Goal: Task Accomplishment & Management: Manage account settings

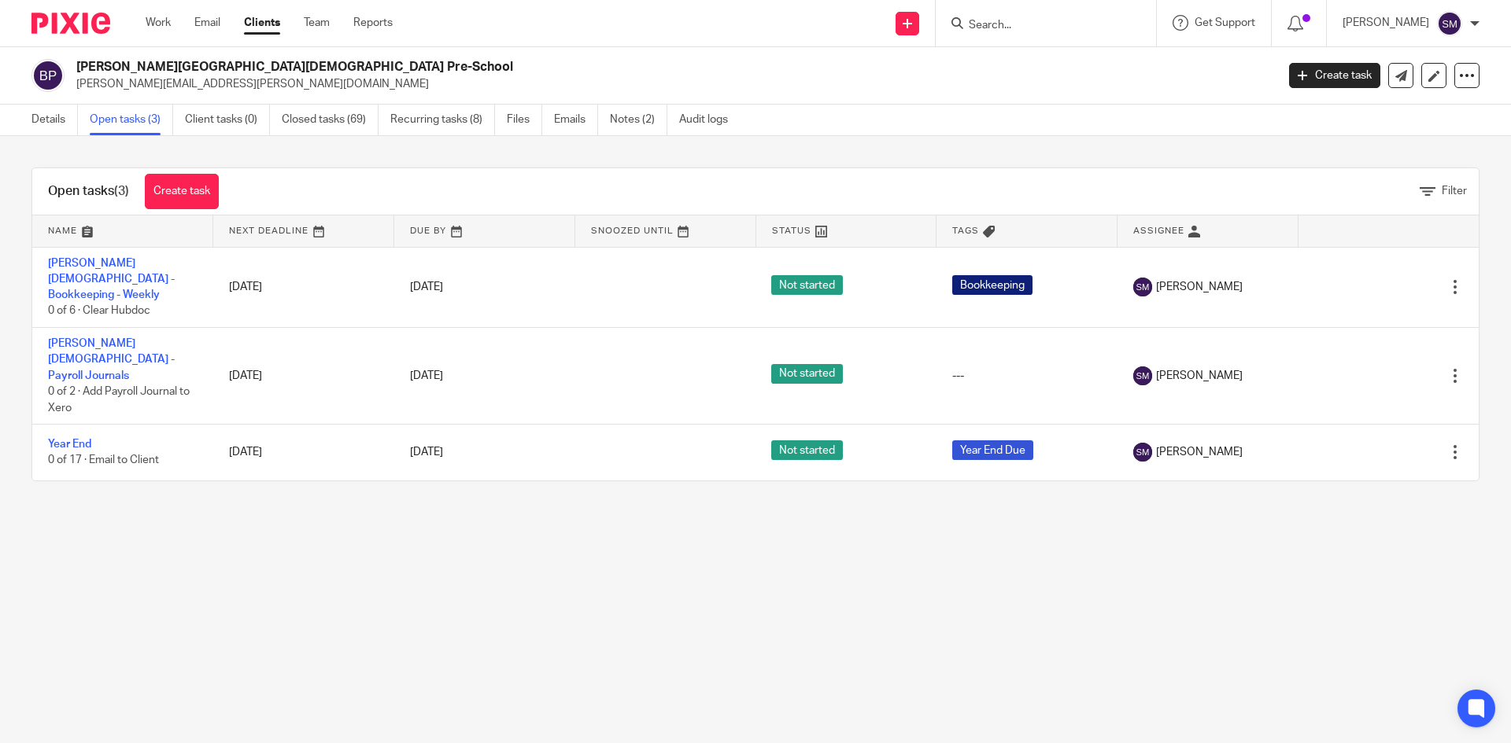
click at [1060, 20] on input "Search" at bounding box center [1038, 26] width 142 height 14
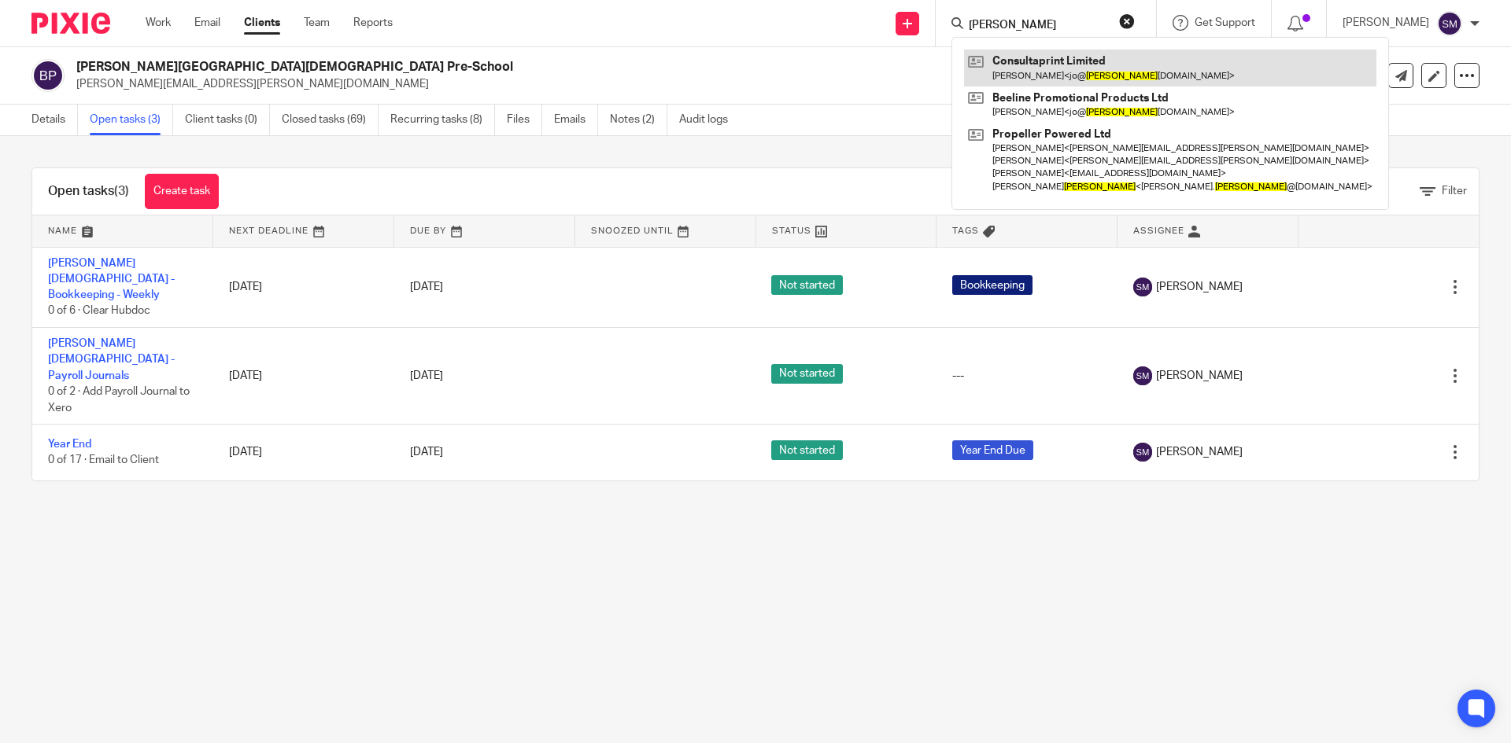
type input "hatt"
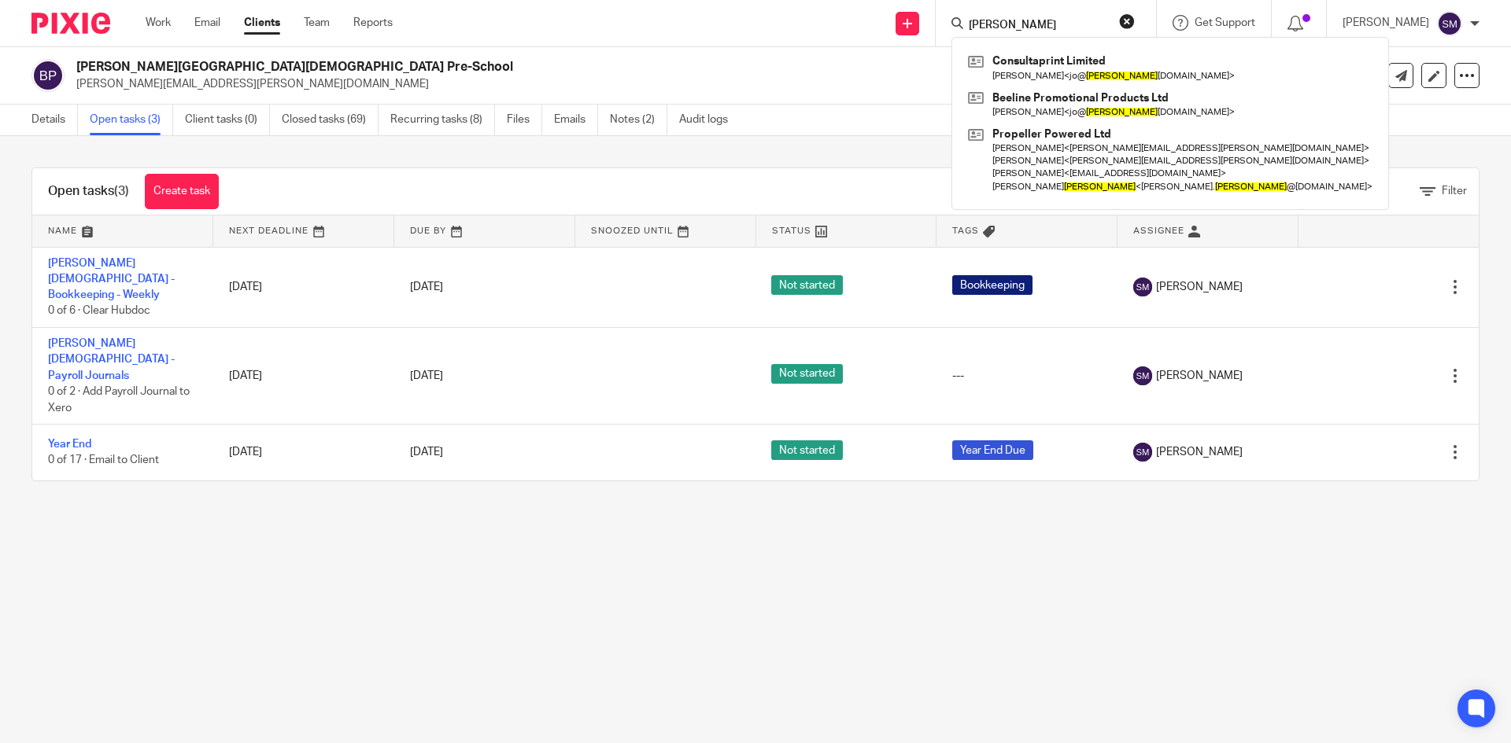
drag, startPoint x: 373, startPoint y: 684, endPoint x: 366, endPoint y: 674, distance: 12.4
click at [373, 684] on main "Bramhall Methodist Church Pre-School john.p.sandford@googlemail.com Create task…" at bounding box center [755, 371] width 1511 height 743
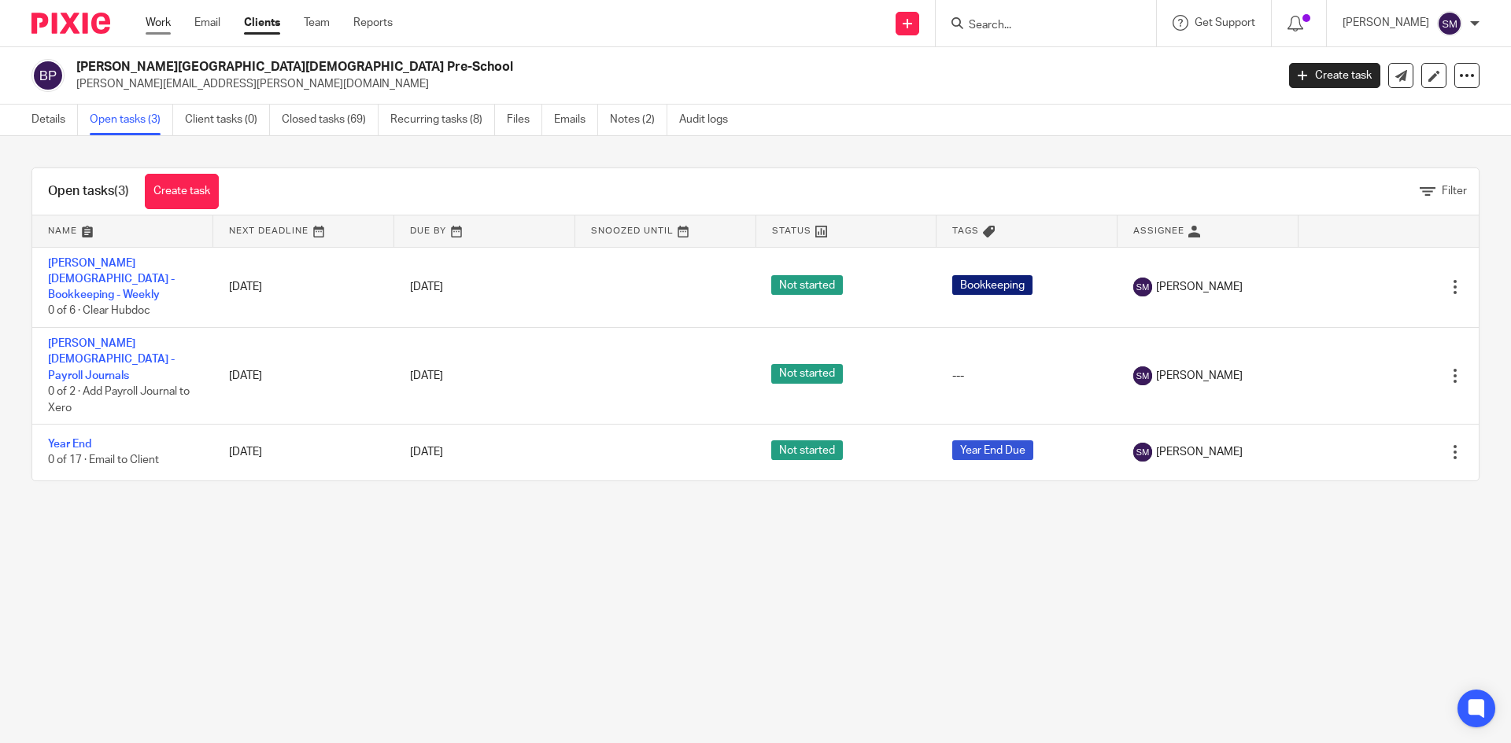
click at [164, 26] on link "Work" at bounding box center [158, 23] width 25 height 16
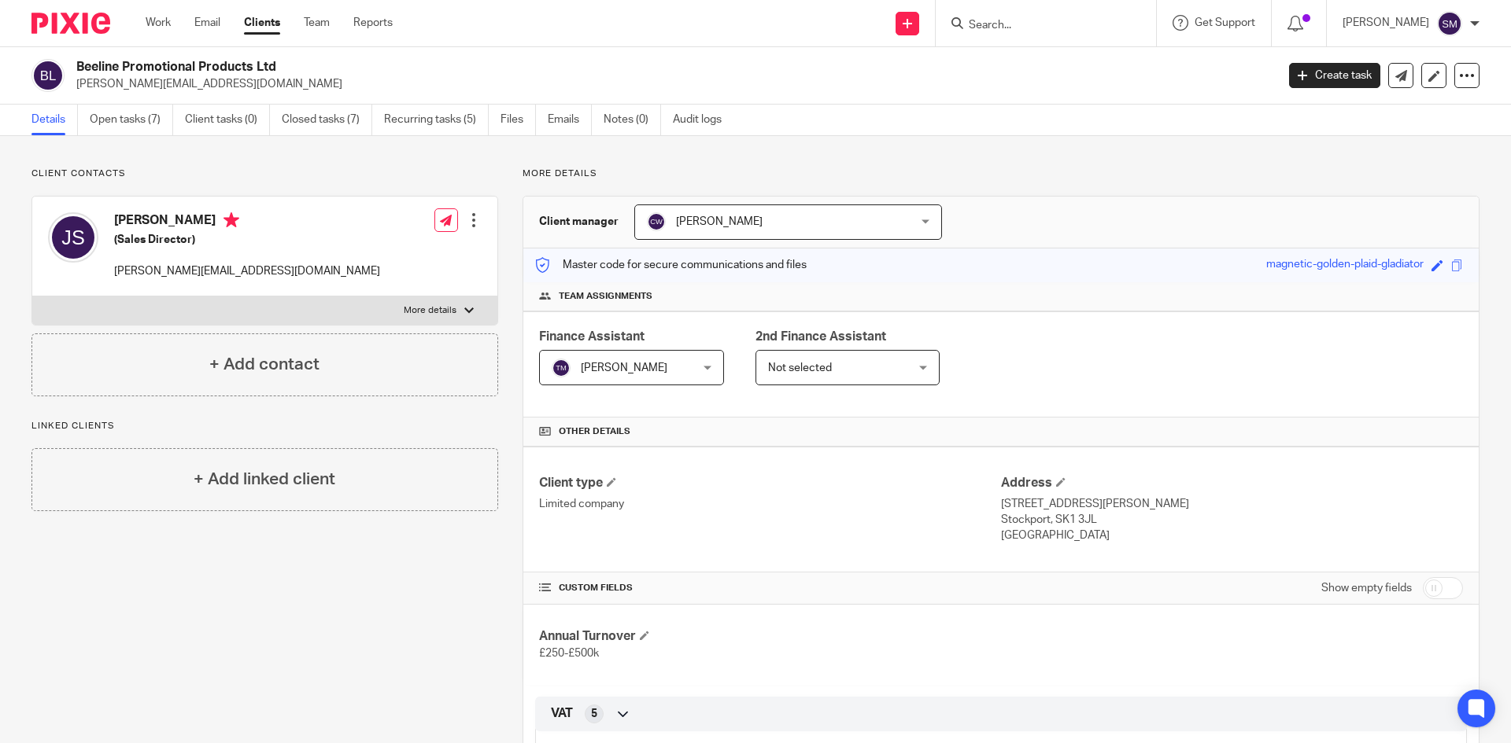
click at [467, 218] on div at bounding box center [474, 220] width 16 height 16
click at [367, 254] on link "Edit contact" at bounding box center [398, 255] width 150 height 23
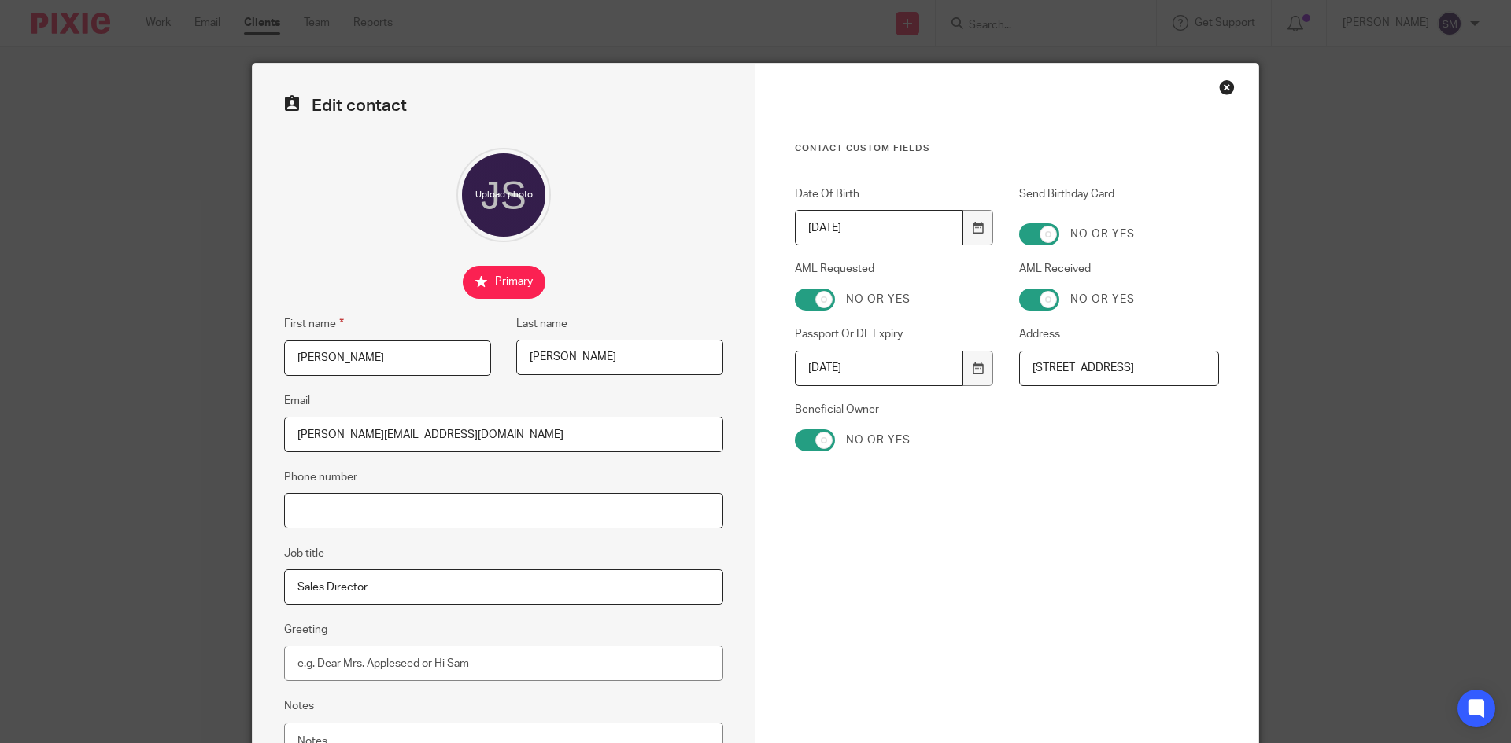
click at [324, 515] on input "Phone number" at bounding box center [503, 510] width 439 height 35
click at [327, 508] on input "Phone number" at bounding box center [503, 510] width 439 height 35
paste input "07768 566 904"
type input "07768 566 904"
click at [327, 658] on input "Greeting" at bounding box center [503, 663] width 439 height 35
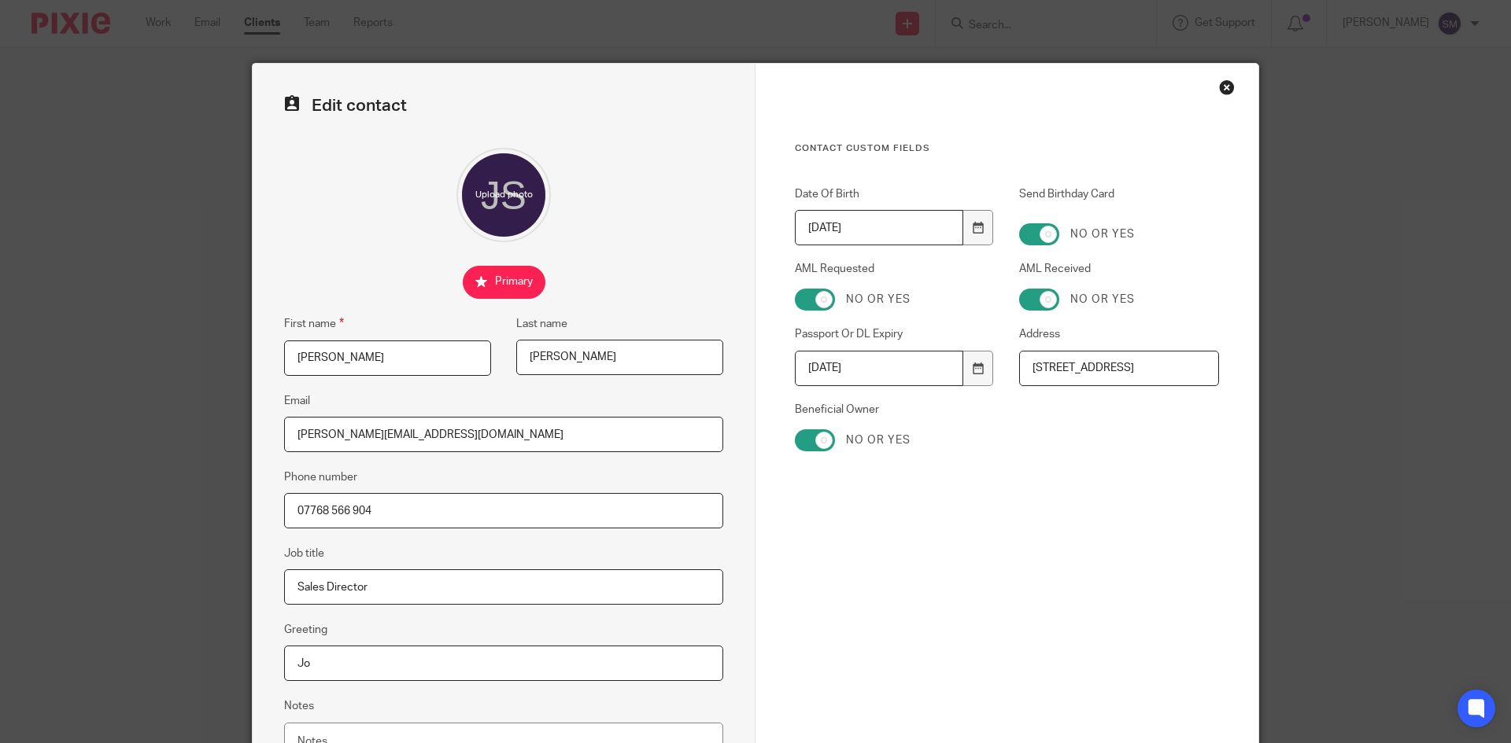
type input "Jo"
click at [983, 636] on div "Cancel Save contact" at bounding box center [1007, 719] width 424 height 216
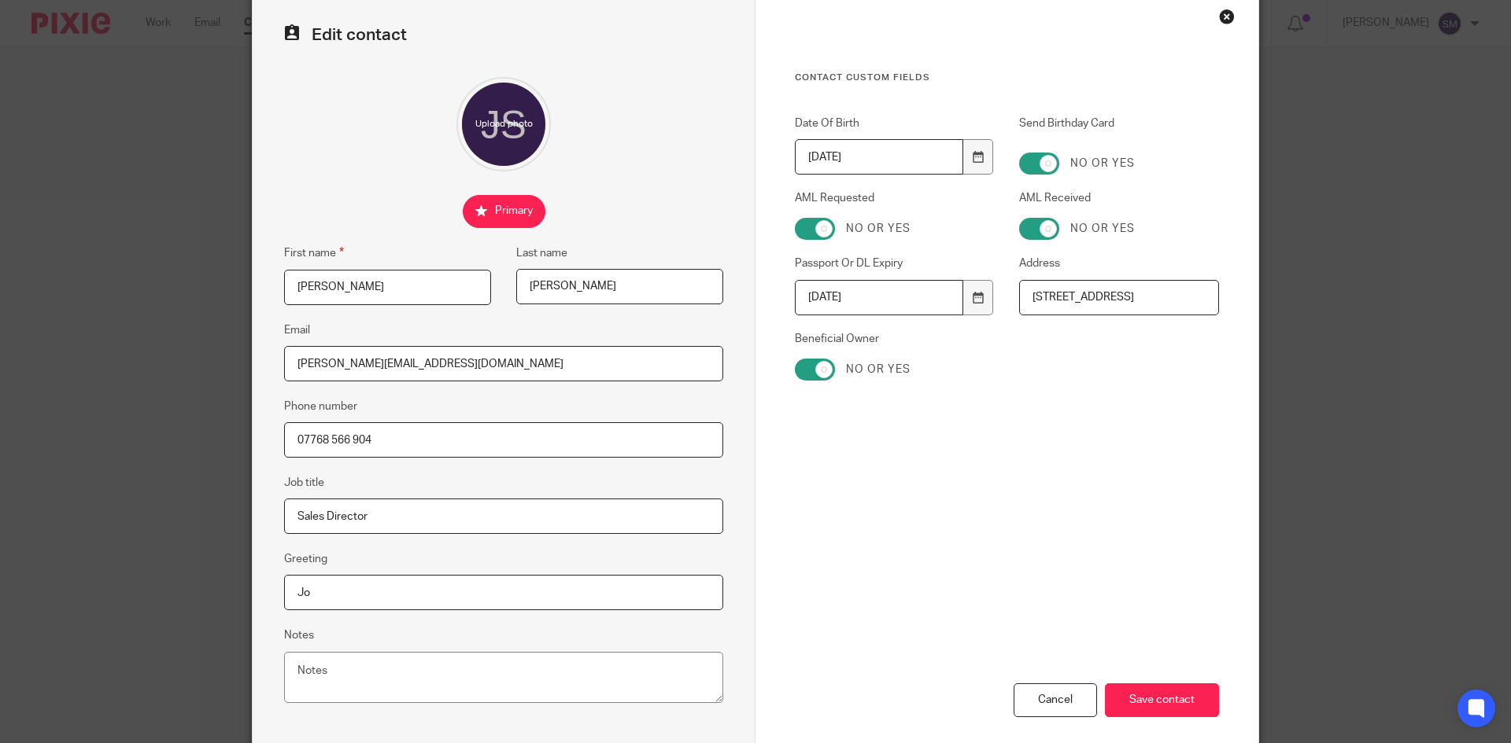
scroll to position [148, 0]
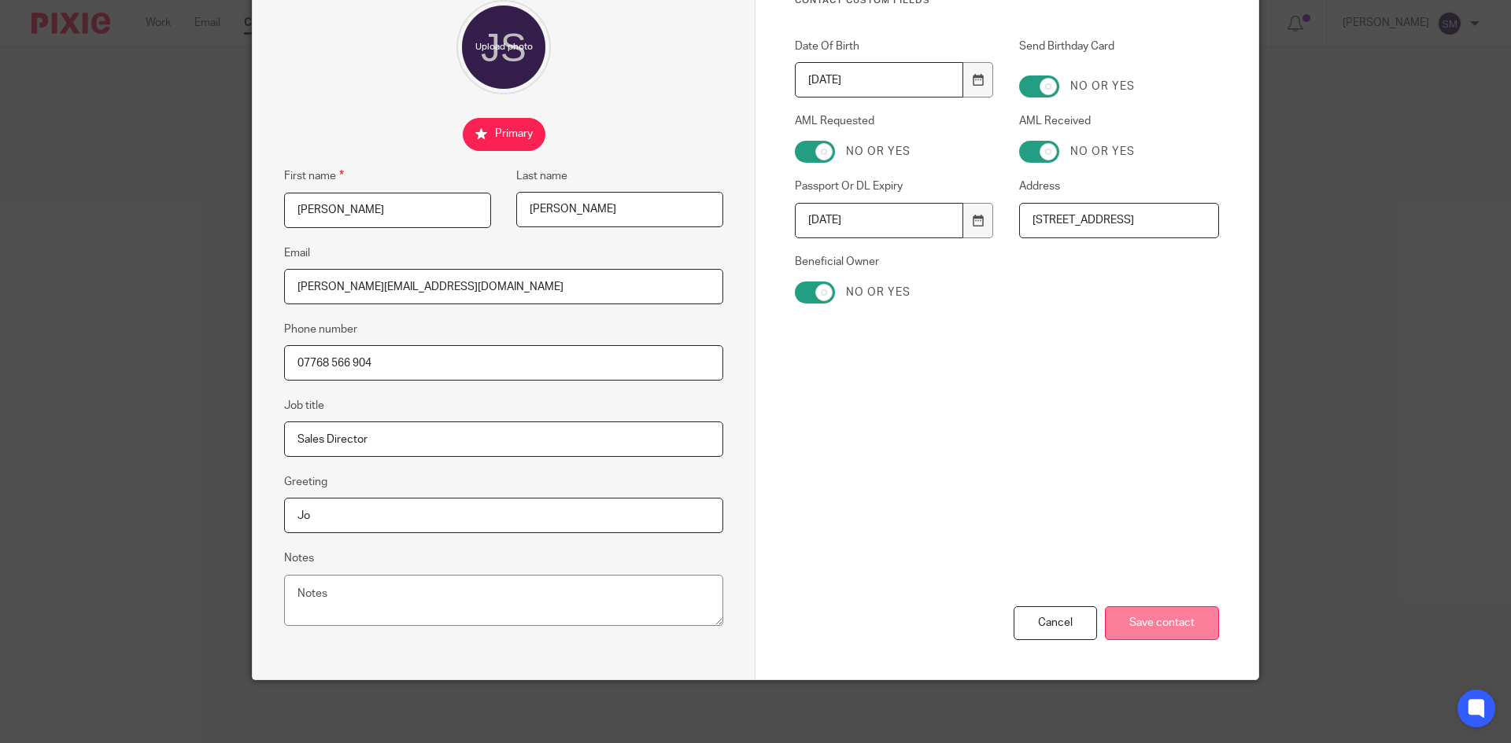
click at [1166, 623] on input "Save contact" at bounding box center [1162, 624] width 114 height 34
click at [1157, 624] on input "Save contact" at bounding box center [1162, 624] width 114 height 34
